Goal: Task Accomplishment & Management: Manage account settings

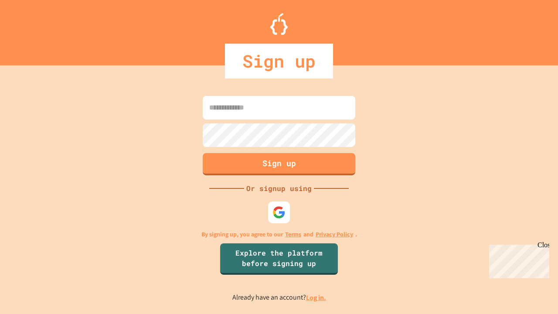
click at [316, 297] on link "Log in." at bounding box center [316, 297] width 20 height 9
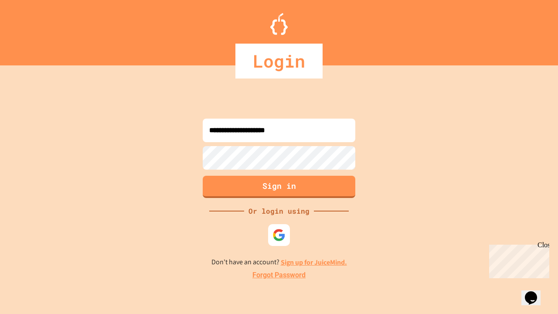
type input "**********"
